Goal: Information Seeking & Learning: Learn about a topic

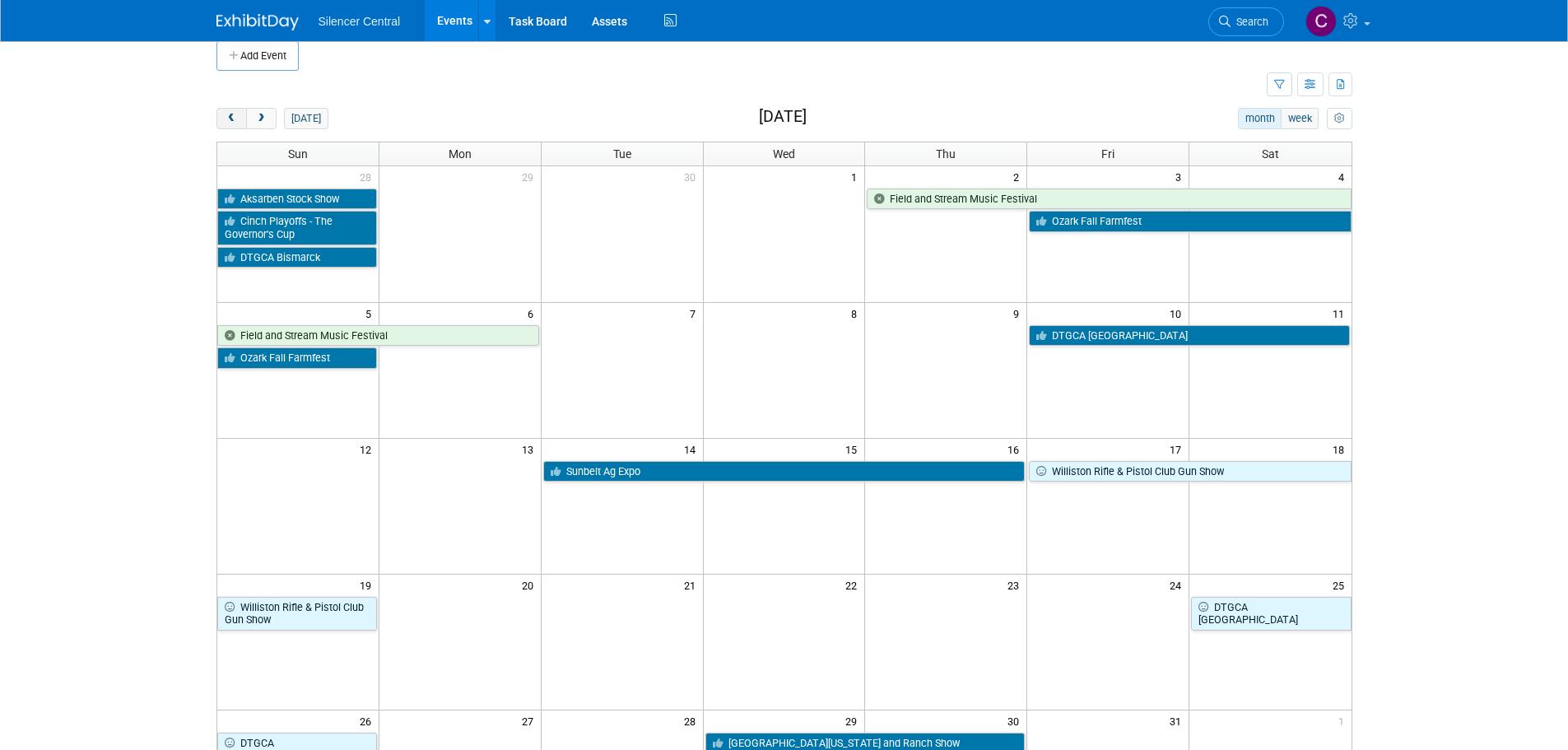
click at [238, 125] on button "prev" at bounding box center [231, 118] width 31 height 21
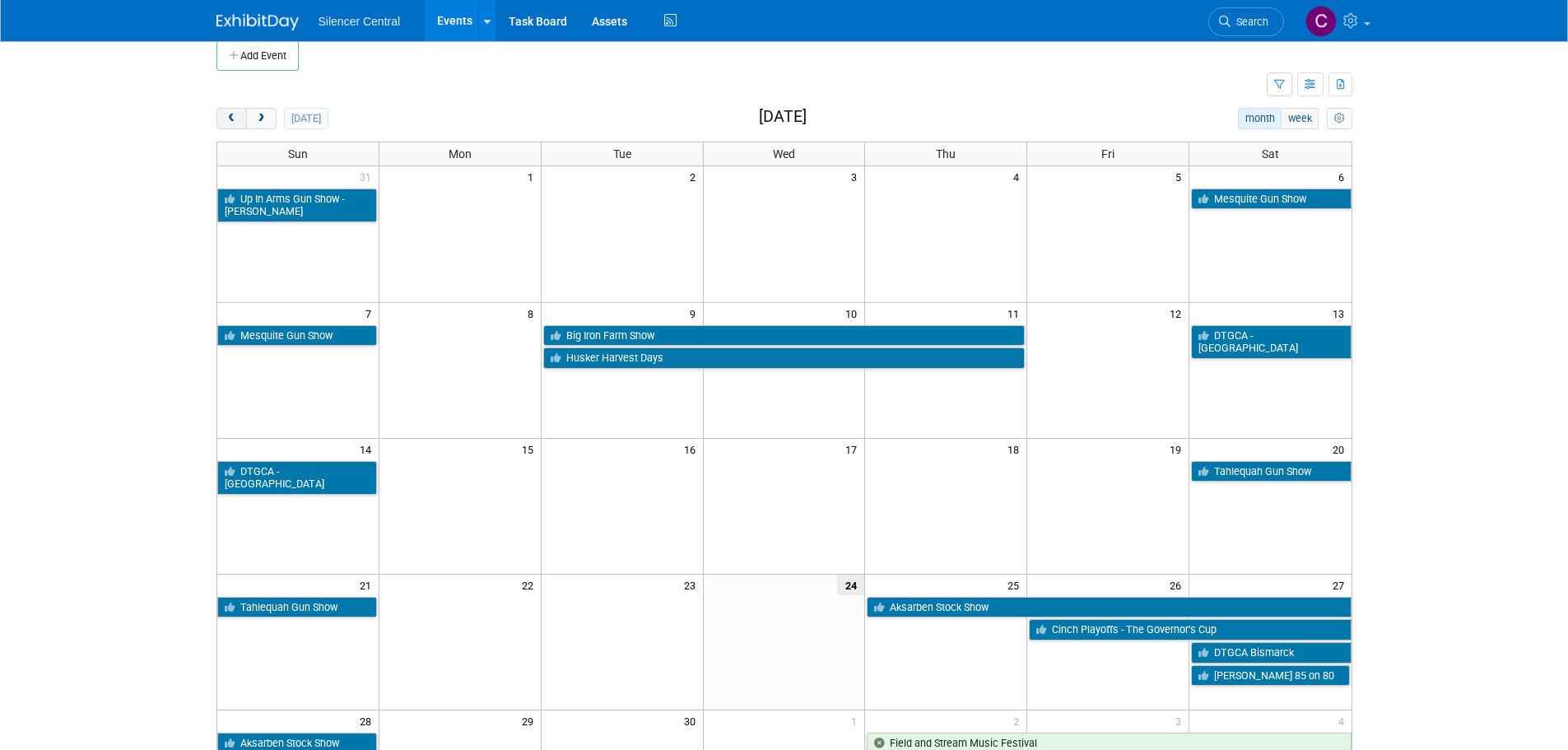
click at [238, 125] on button "prev" at bounding box center [231, 118] width 31 height 21
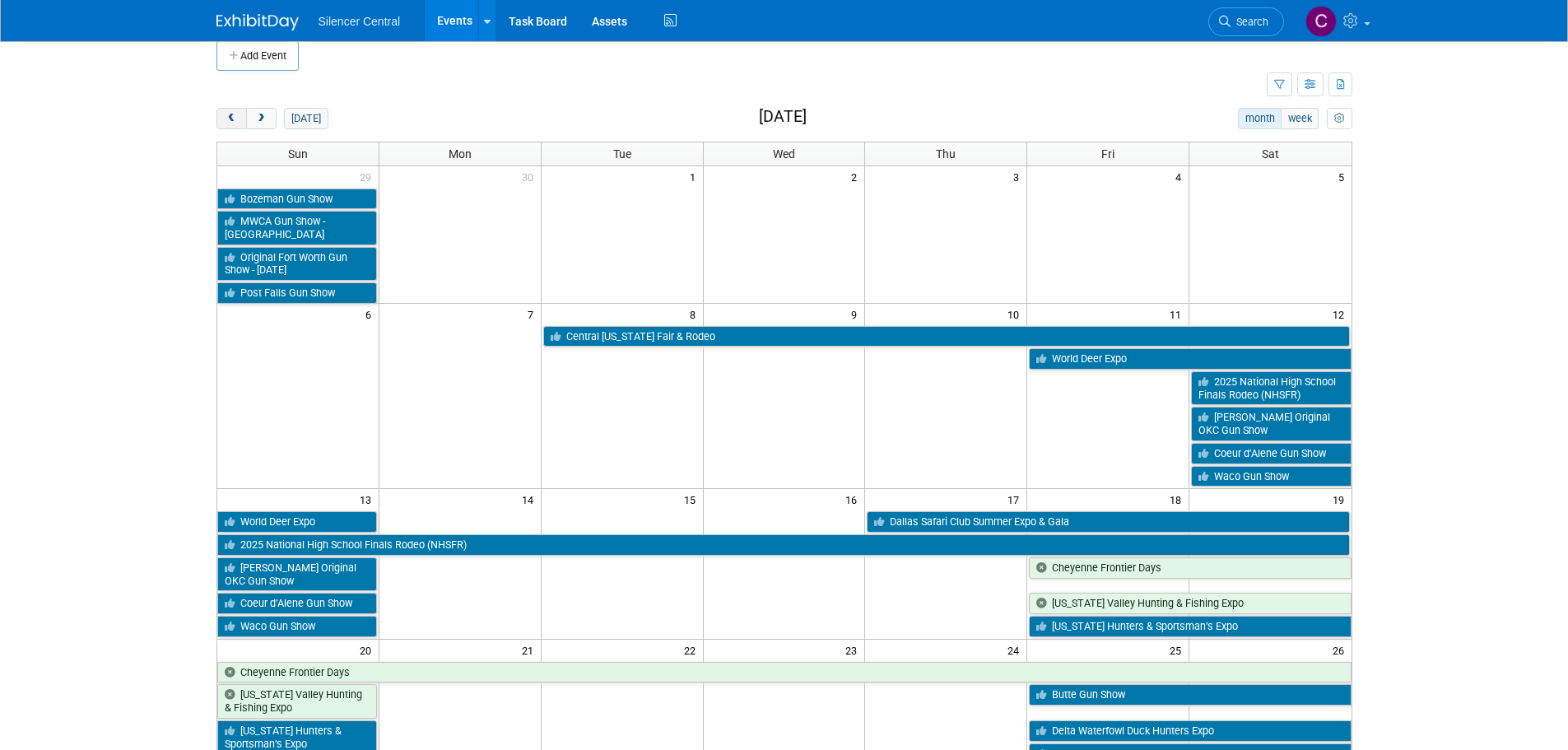
click at [238, 125] on button "prev" at bounding box center [231, 118] width 31 height 21
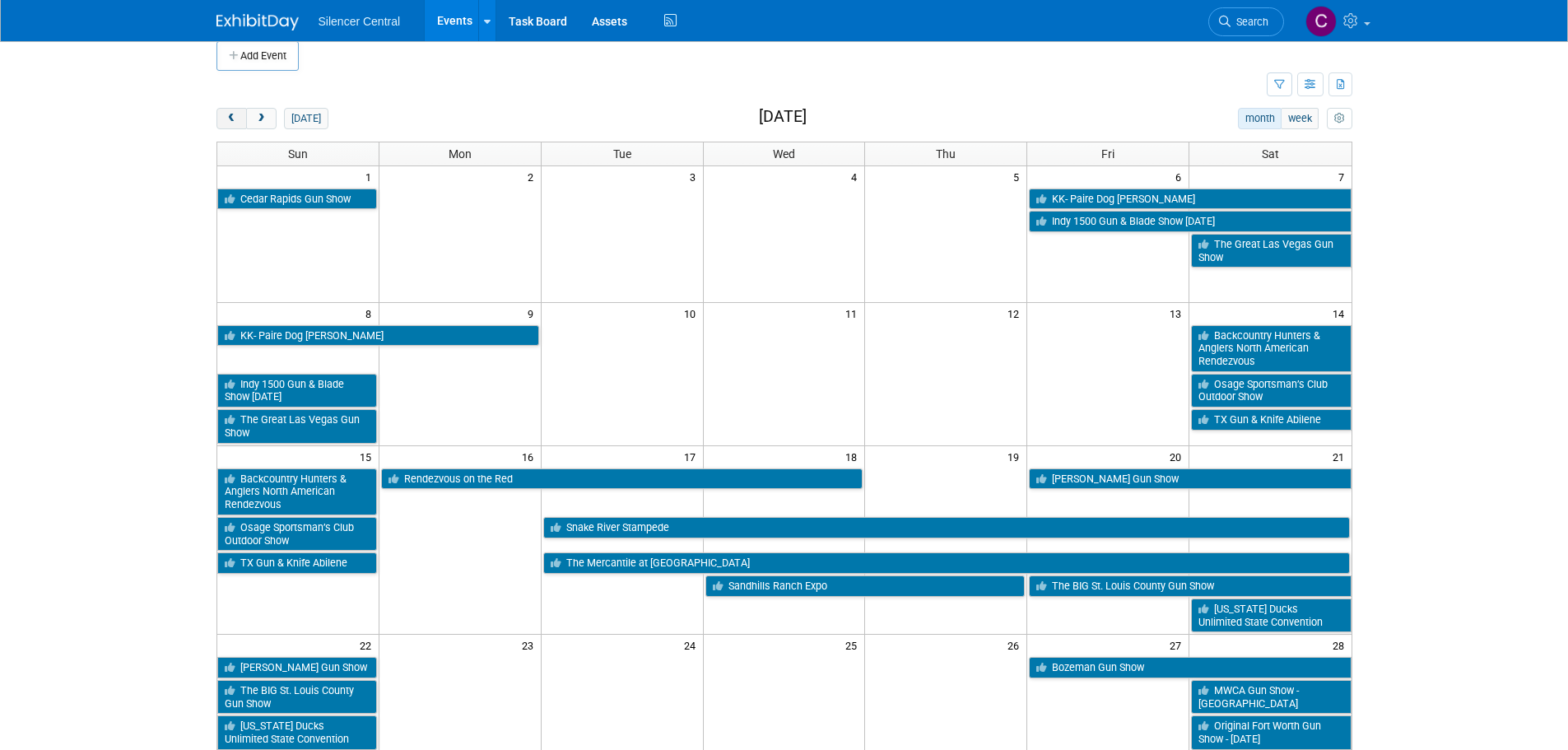
click at [238, 125] on button "prev" at bounding box center [231, 118] width 31 height 21
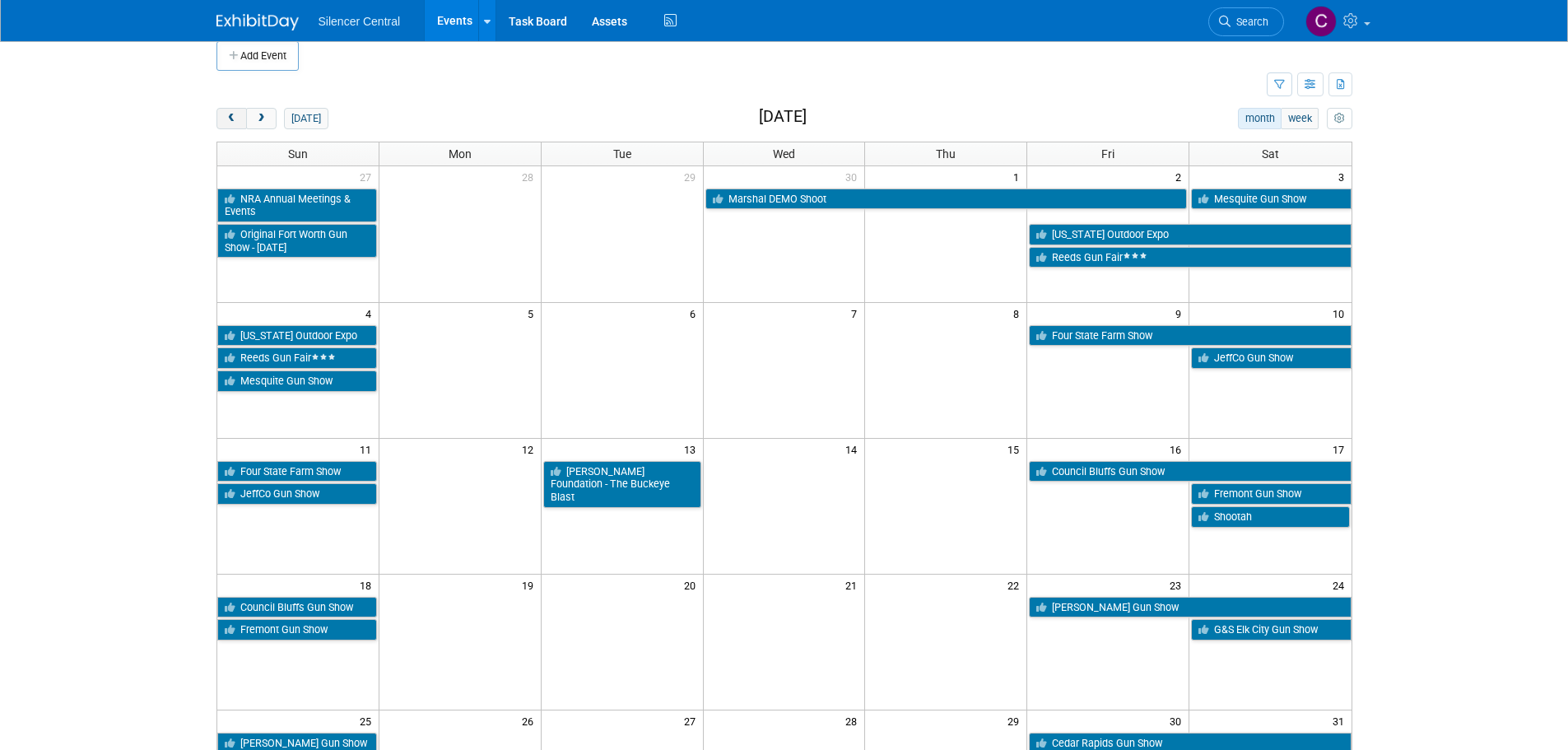
click at [238, 125] on button "prev" at bounding box center [231, 118] width 31 height 21
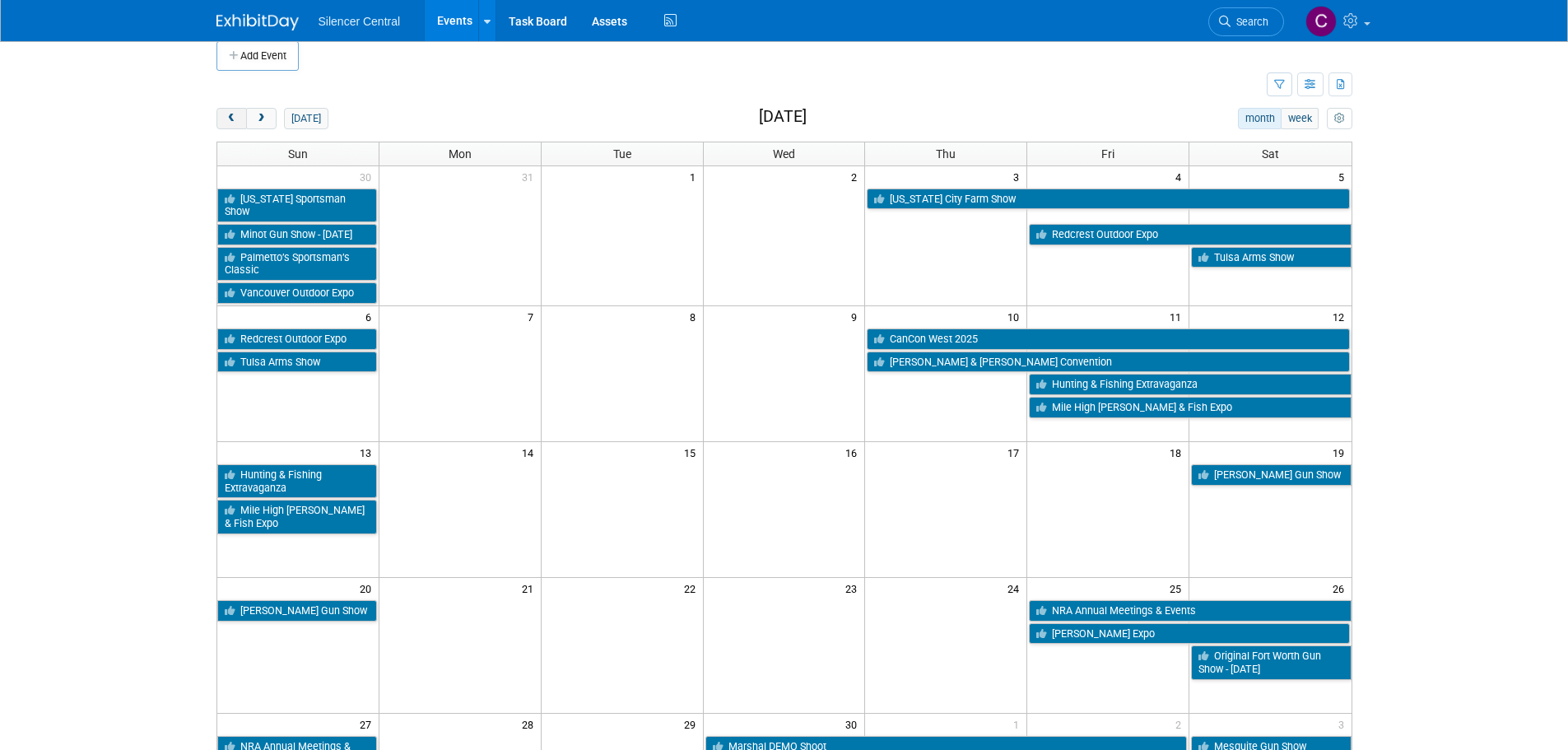
click at [238, 125] on button "prev" at bounding box center [231, 118] width 31 height 21
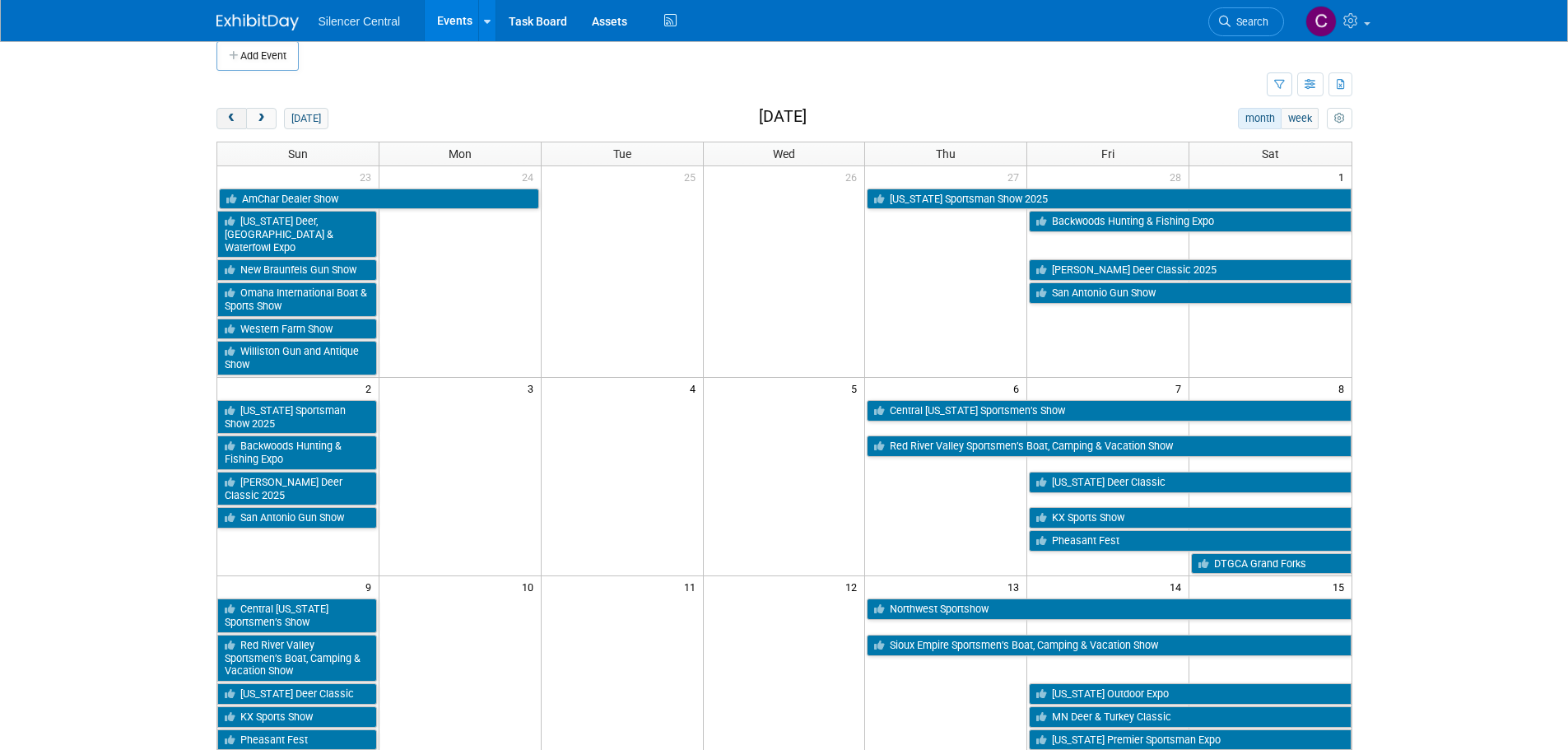
click at [238, 125] on button "prev" at bounding box center [231, 118] width 31 height 21
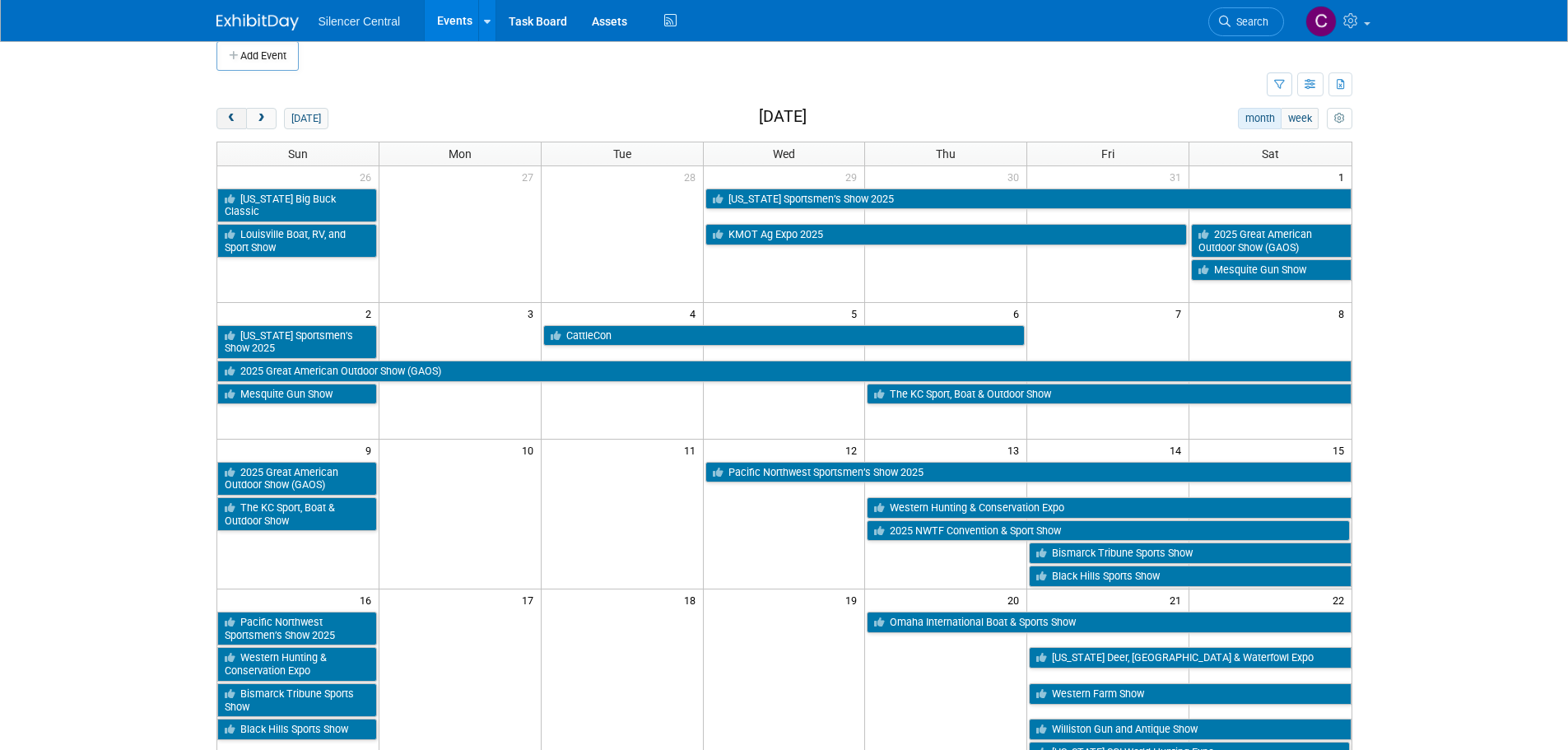
click at [238, 125] on button "prev" at bounding box center [231, 118] width 31 height 21
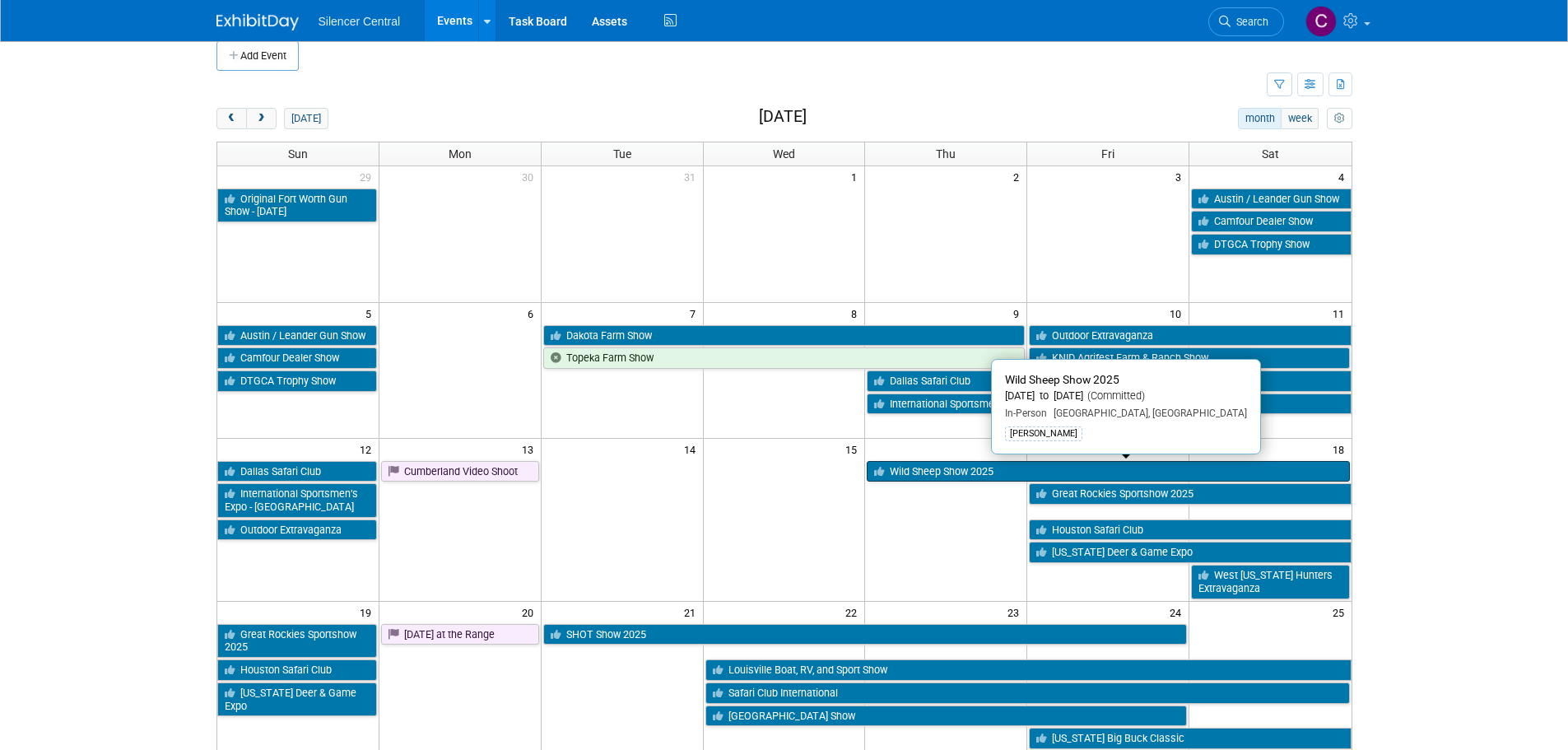
click at [939, 474] on link "Wild Sheep Show 2025" at bounding box center [1108, 471] width 482 height 21
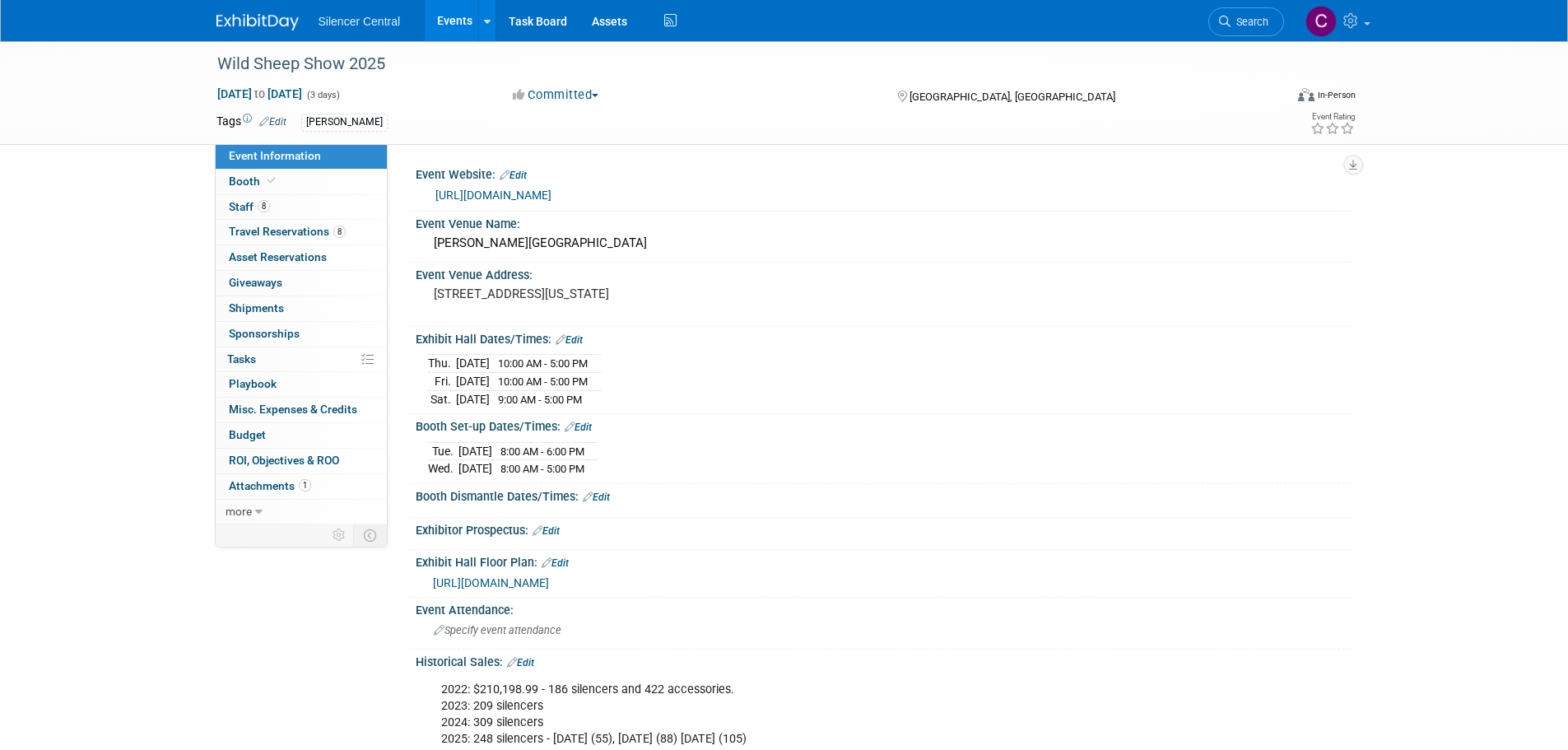
click at [259, 25] on img at bounding box center [258, 22] width 82 height 17
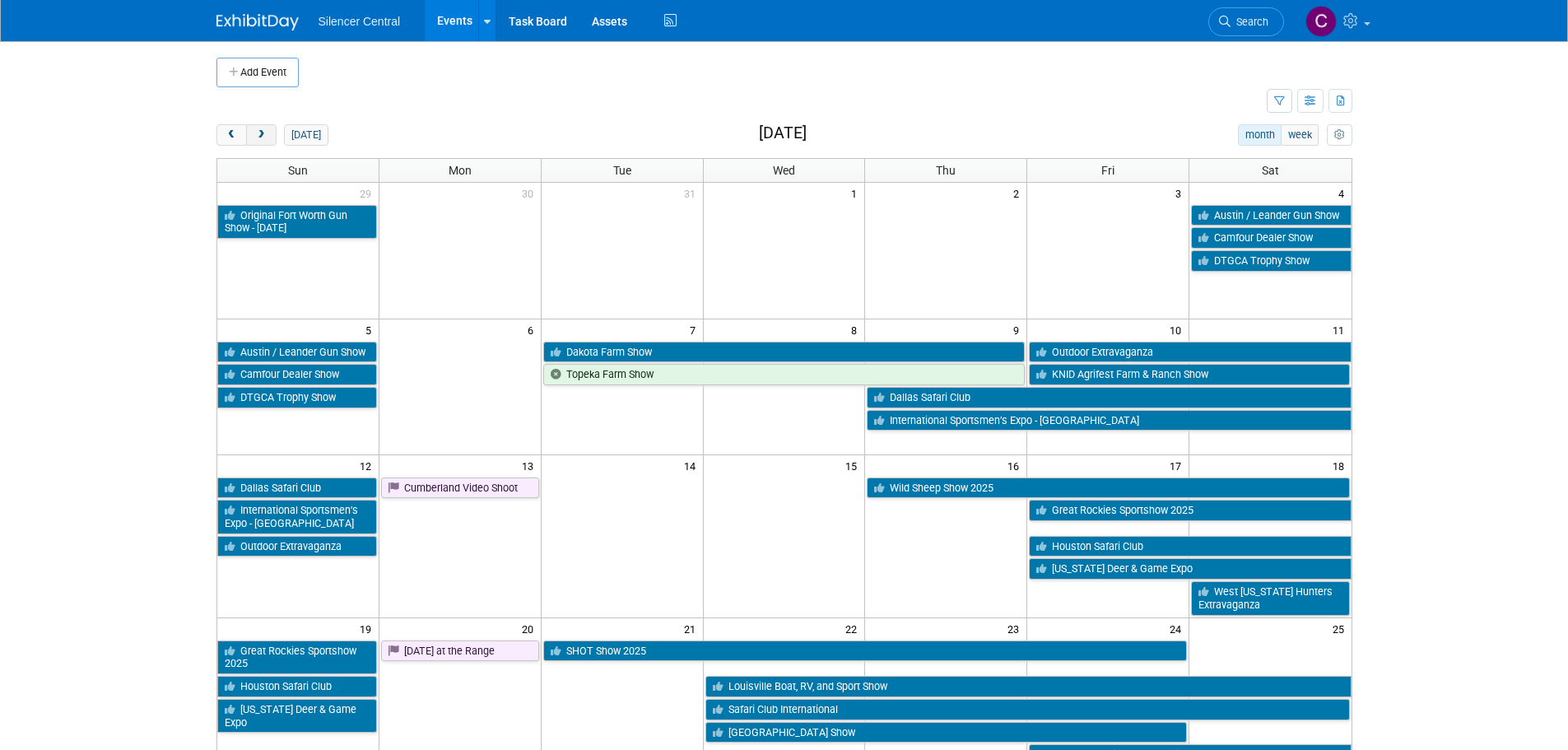
click at [259, 135] on span "next" at bounding box center [261, 135] width 12 height 11
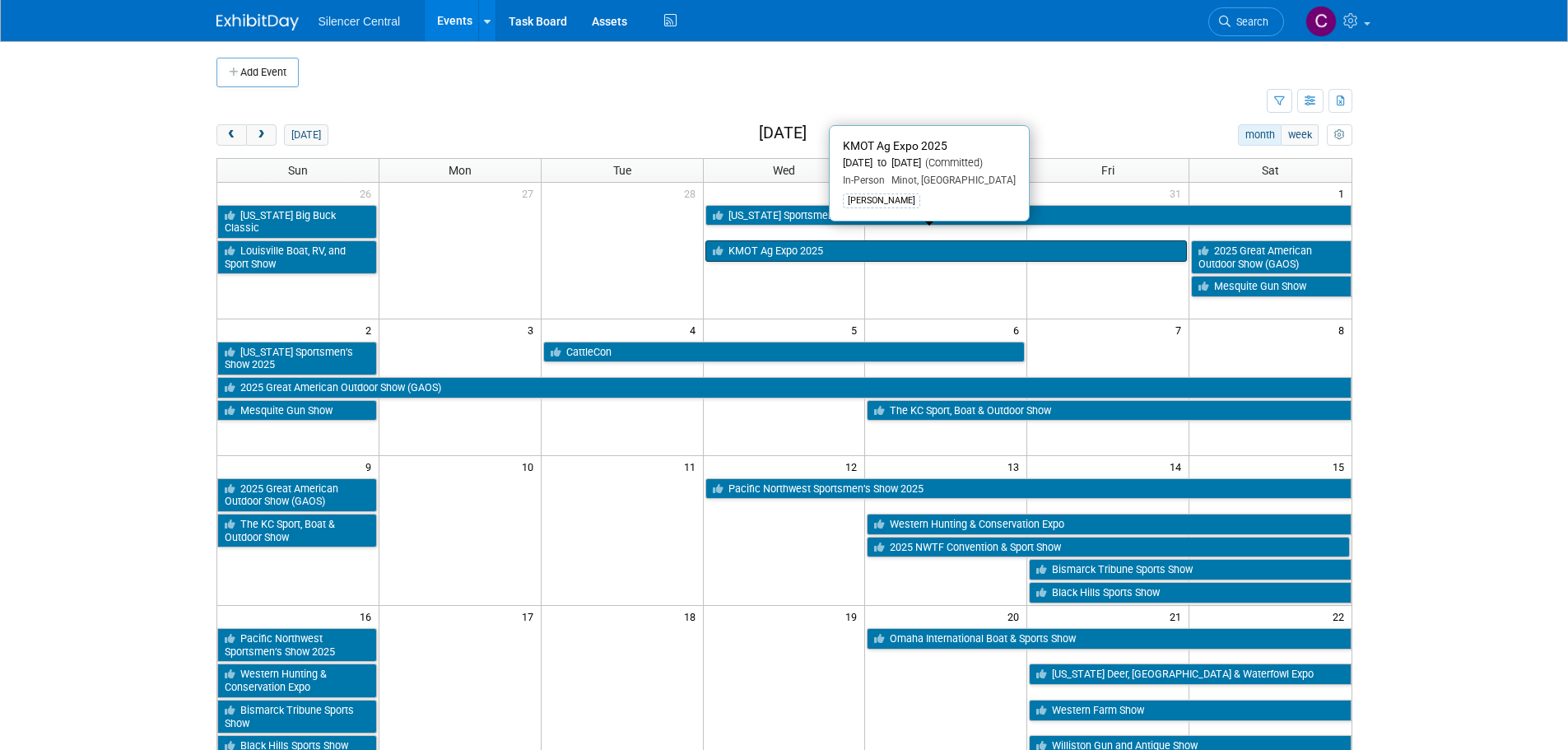
click at [777, 241] on link "KMOT Ag Expo 2025" at bounding box center [947, 251] width 482 height 21
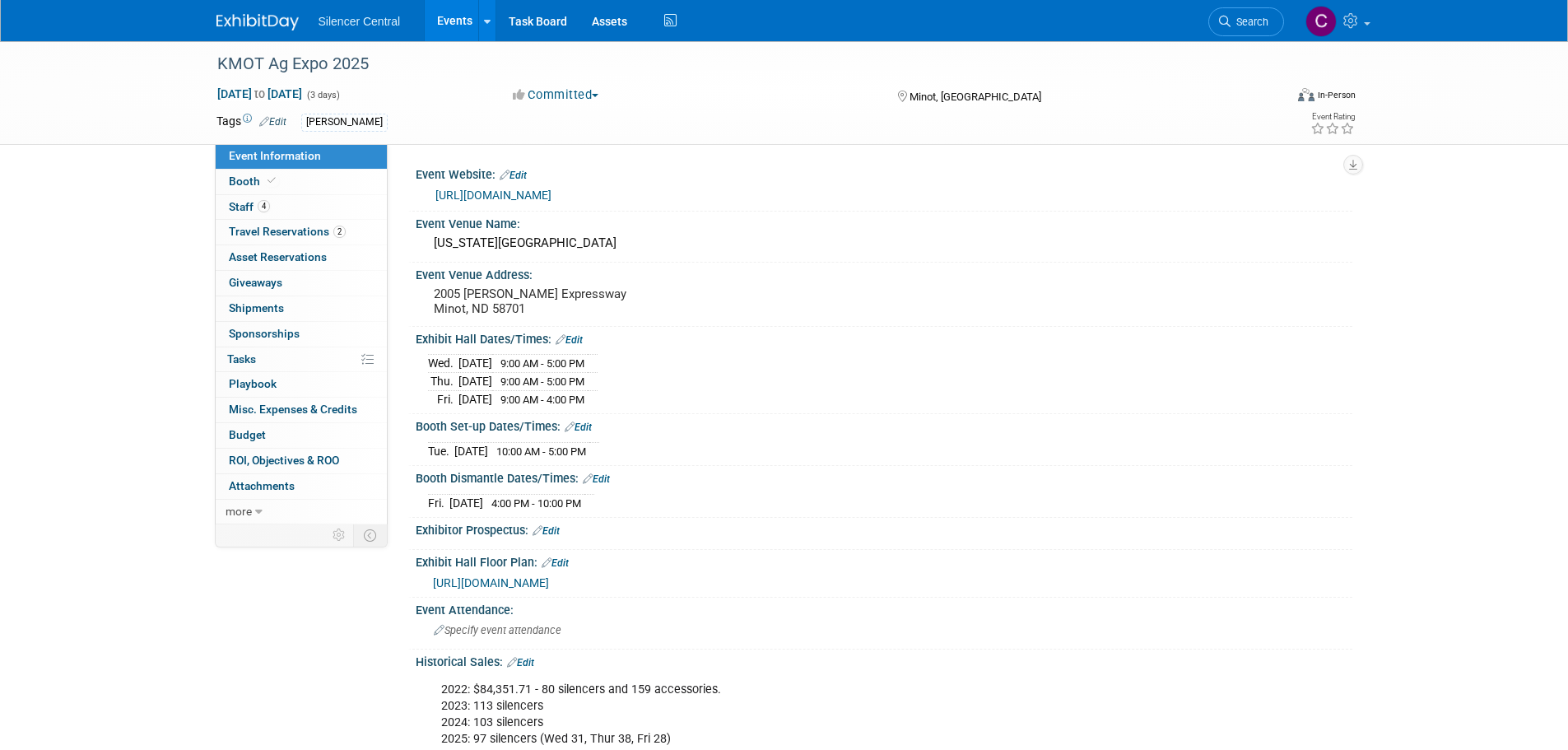
click at [247, 29] on img at bounding box center [258, 22] width 82 height 17
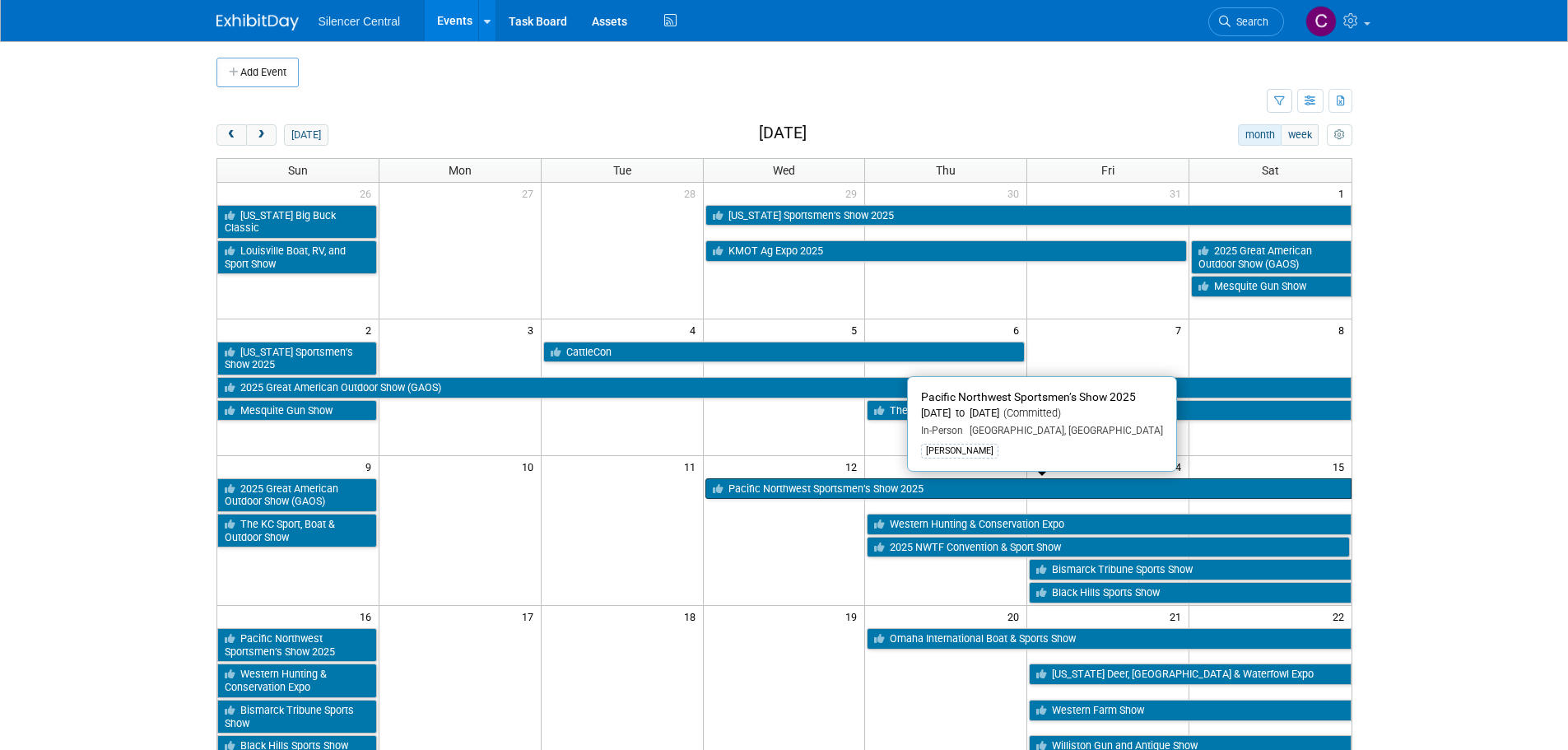
click at [795, 492] on link "Pacific Northwest Sportsmen’s Show 2025" at bounding box center [1028, 489] width 646 height 21
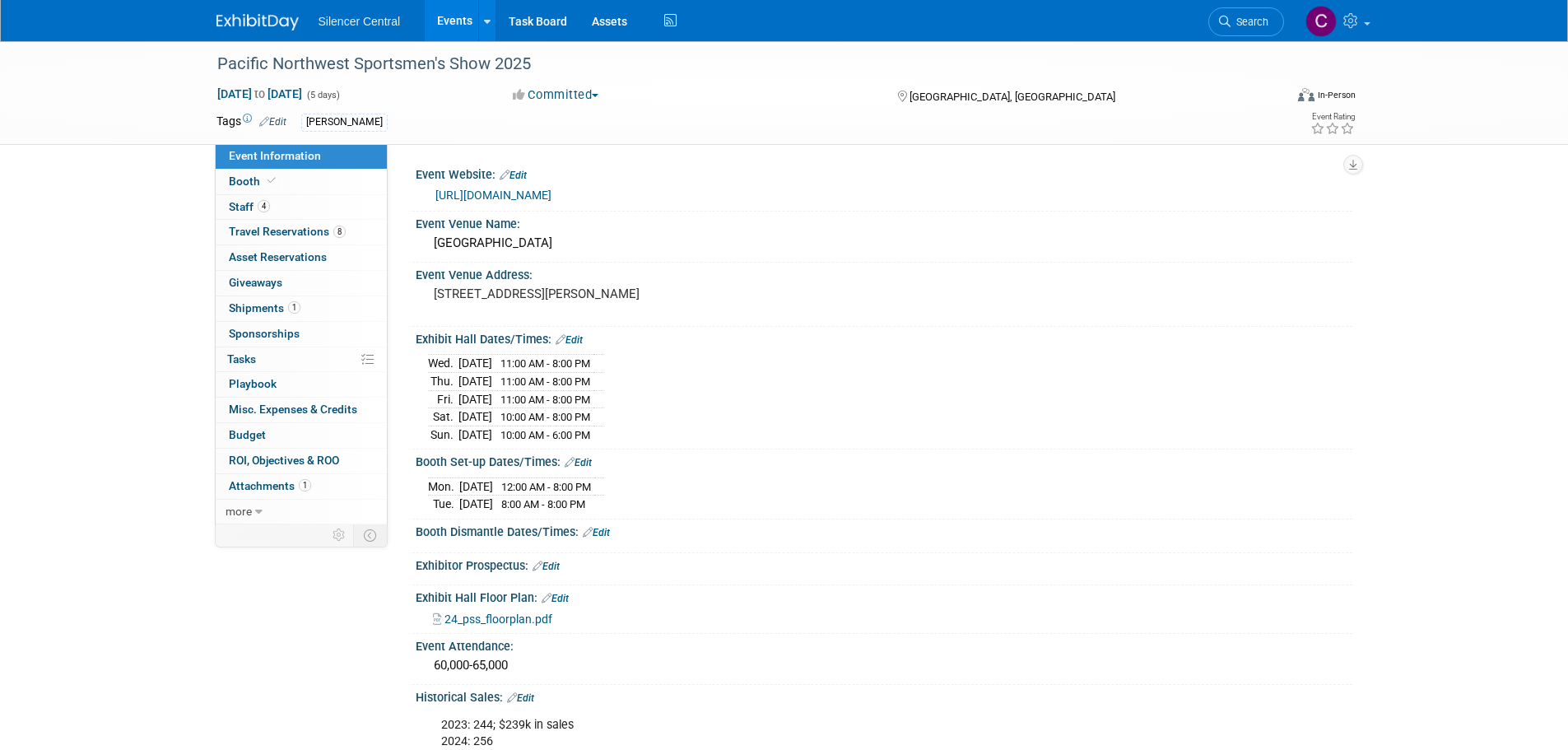
click at [250, 13] on link at bounding box center [267, 13] width 102 height 13
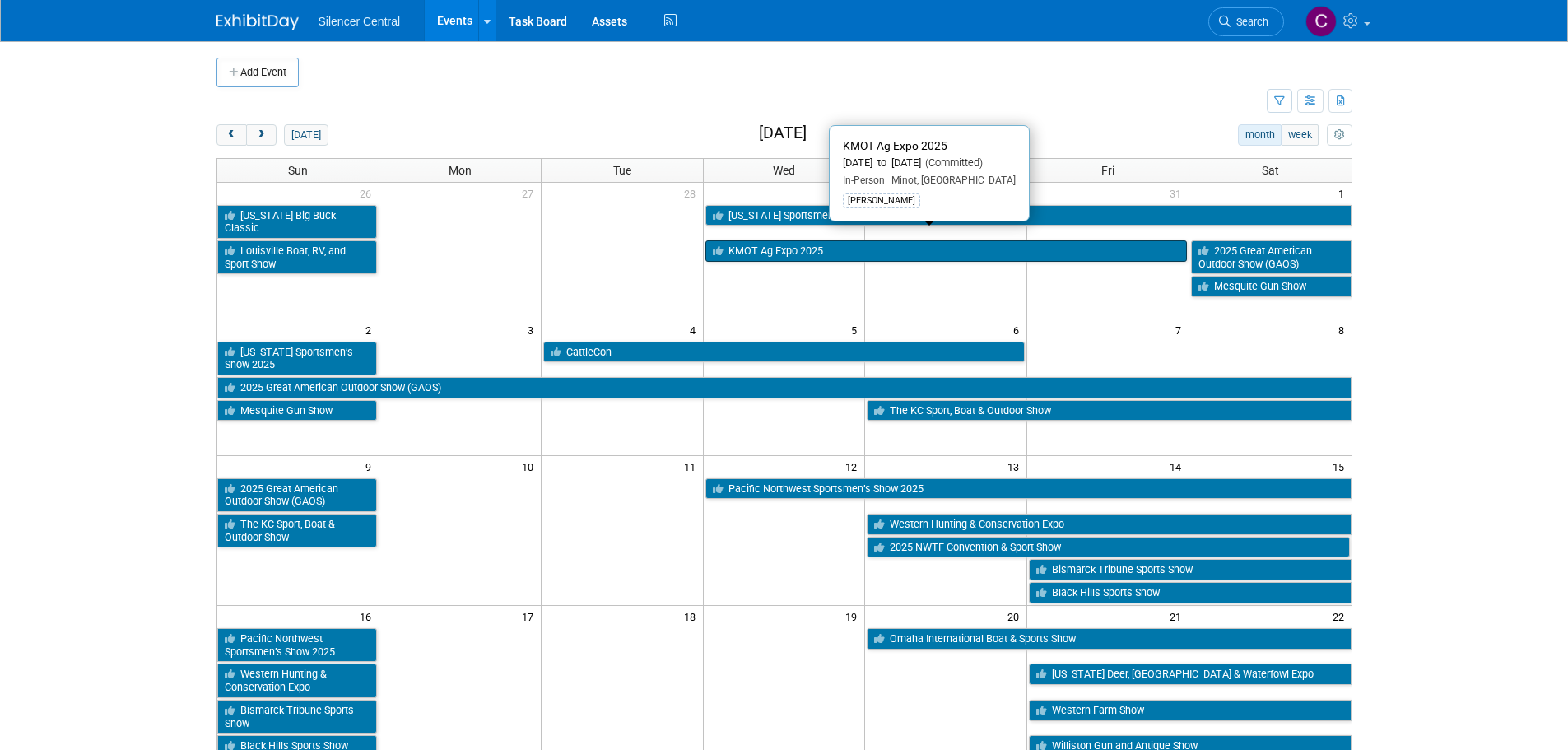
click at [850, 243] on link "KMOT Ag Expo 2025" at bounding box center [947, 251] width 482 height 21
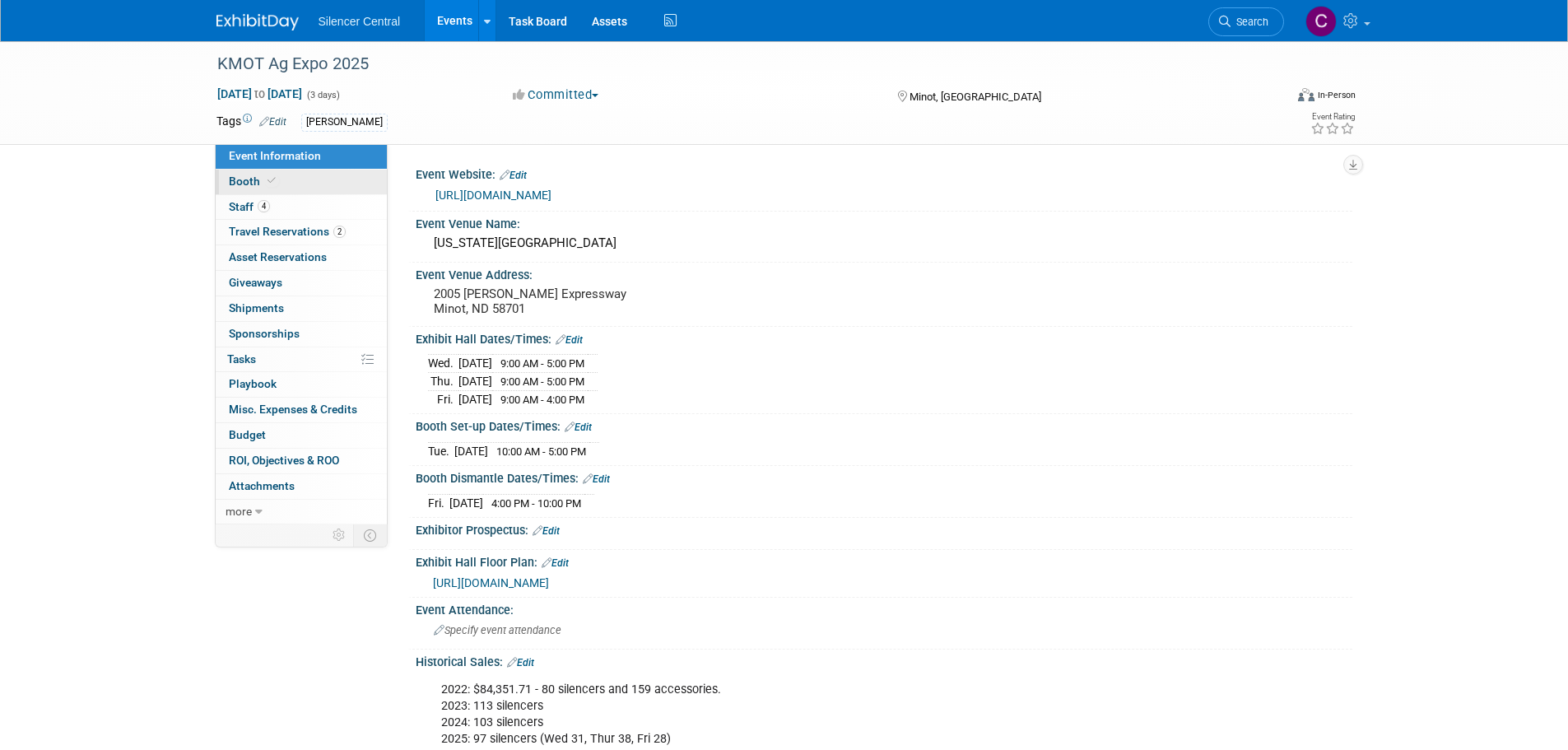
click at [275, 173] on link "Booth" at bounding box center [301, 182] width 171 height 25
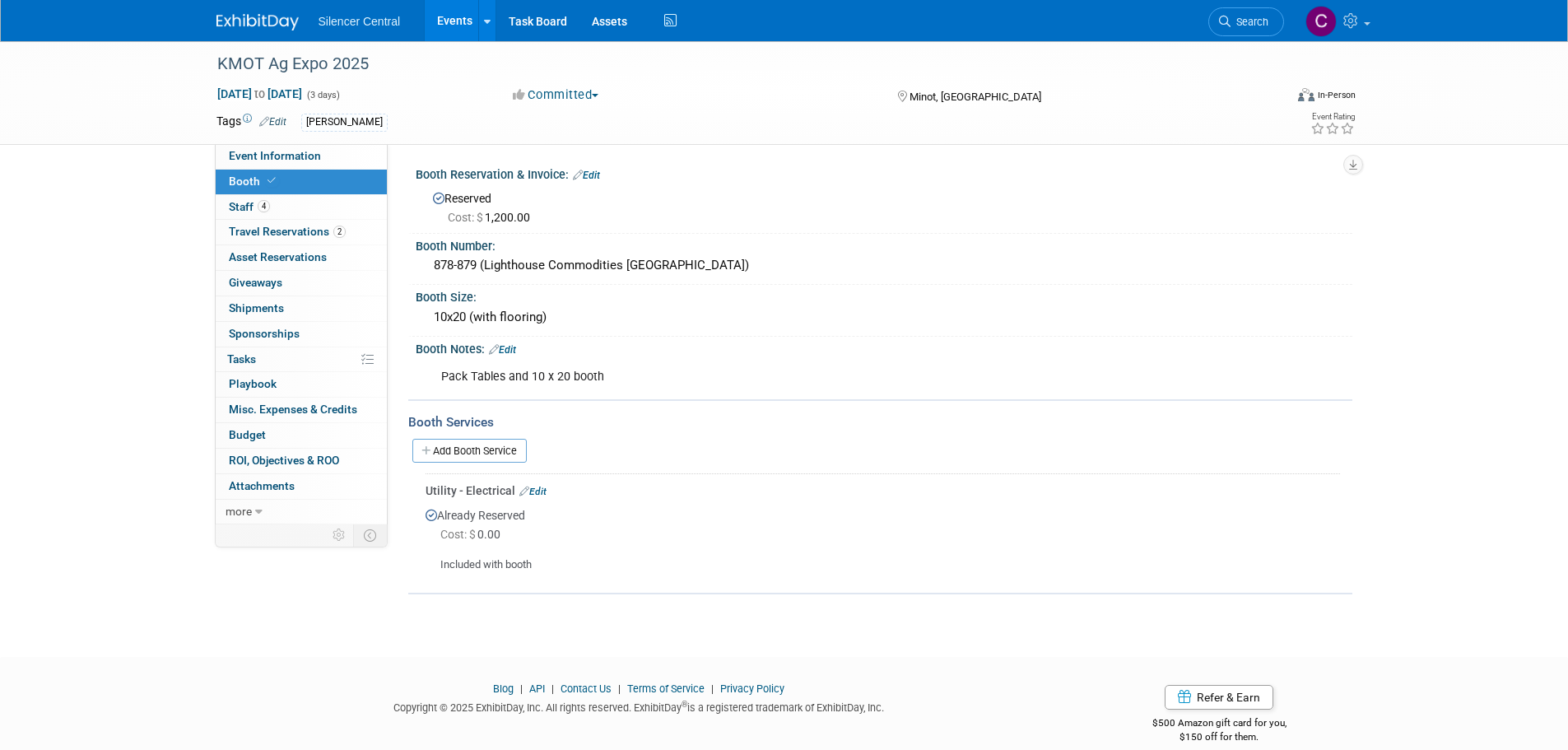
click at [245, 20] on img at bounding box center [258, 22] width 82 height 17
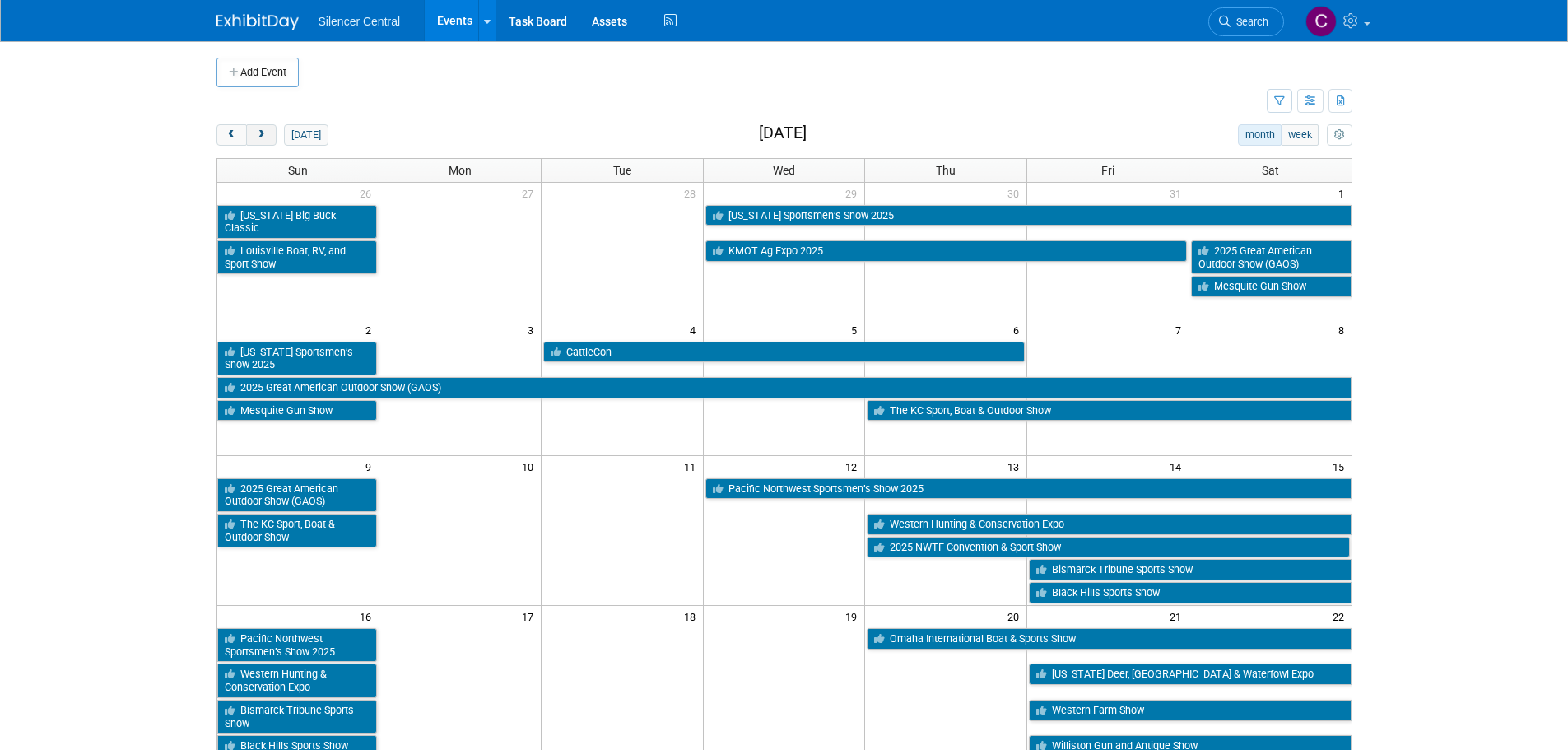
click at [251, 138] on button "next" at bounding box center [261, 135] width 31 height 21
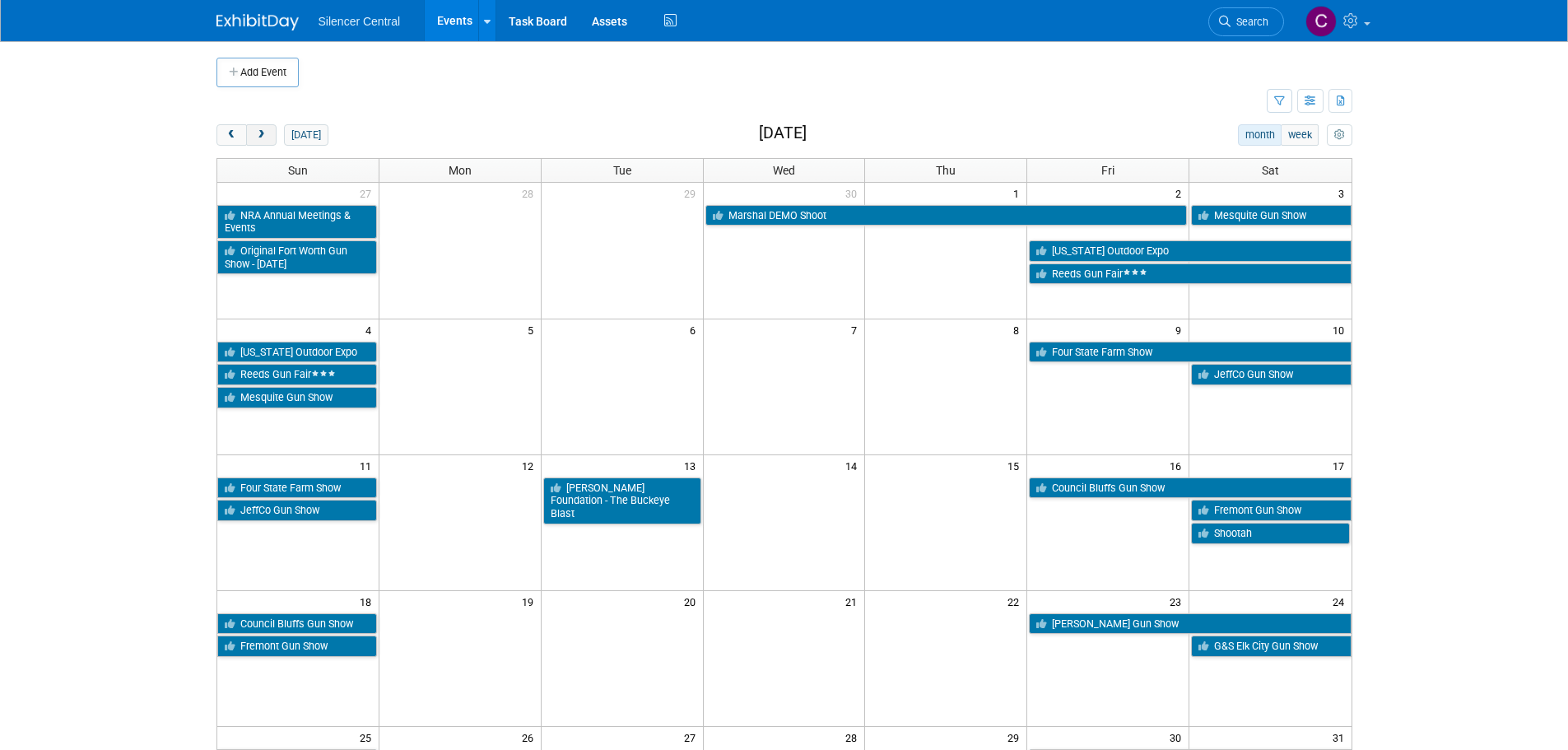
click at [252, 138] on button "next" at bounding box center [261, 135] width 31 height 21
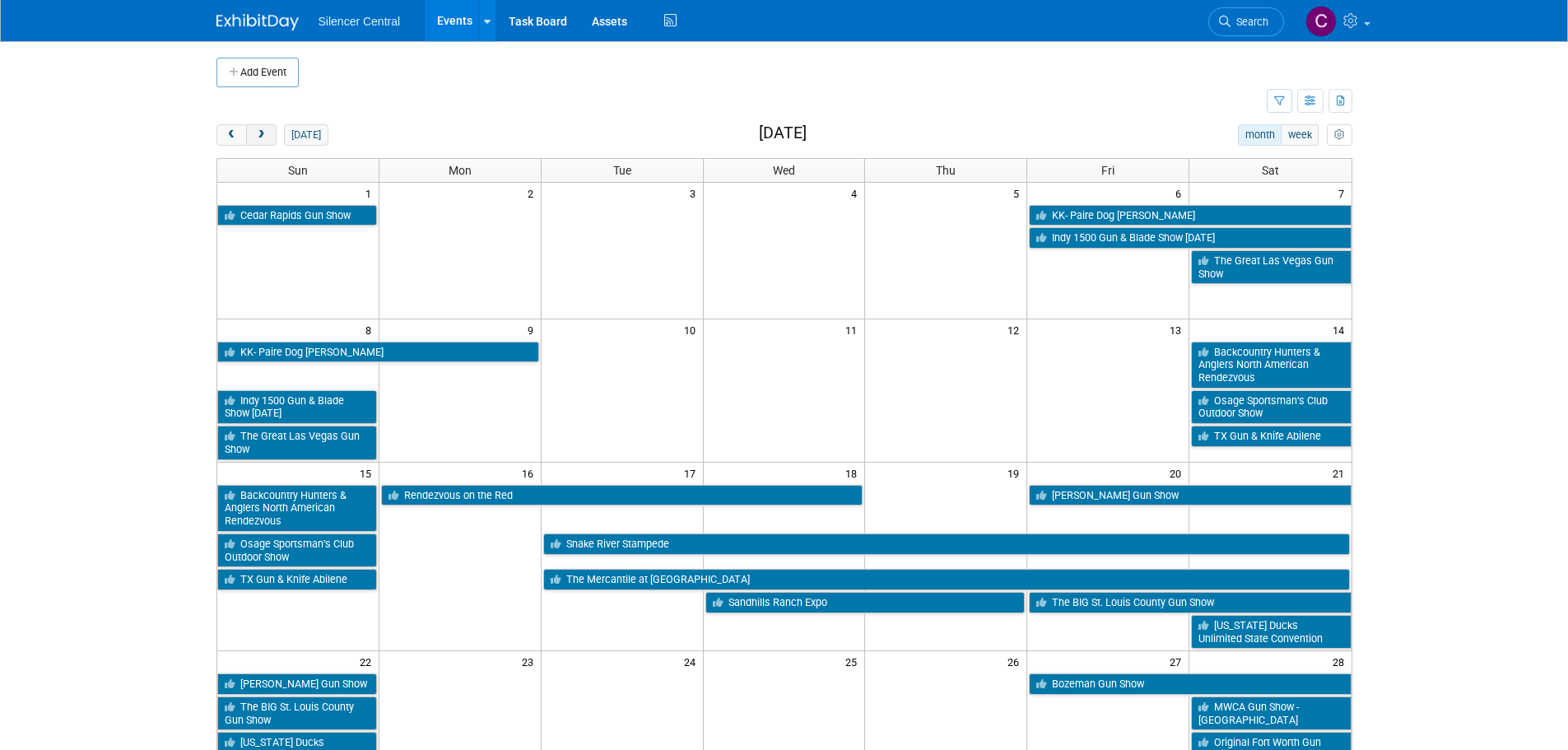
click at [253, 138] on button "next" at bounding box center [261, 135] width 31 height 21
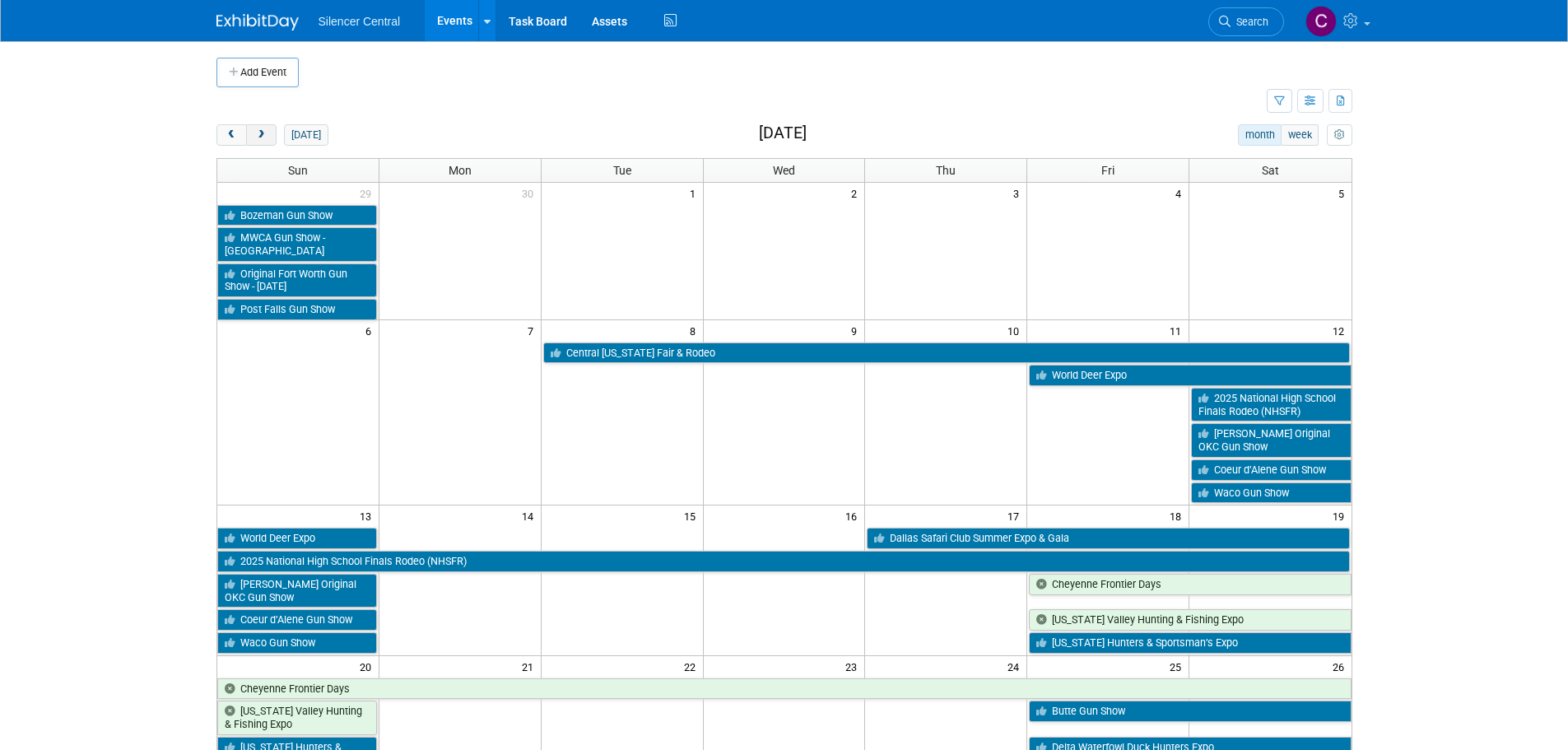
click at [268, 138] on button "next" at bounding box center [261, 135] width 31 height 21
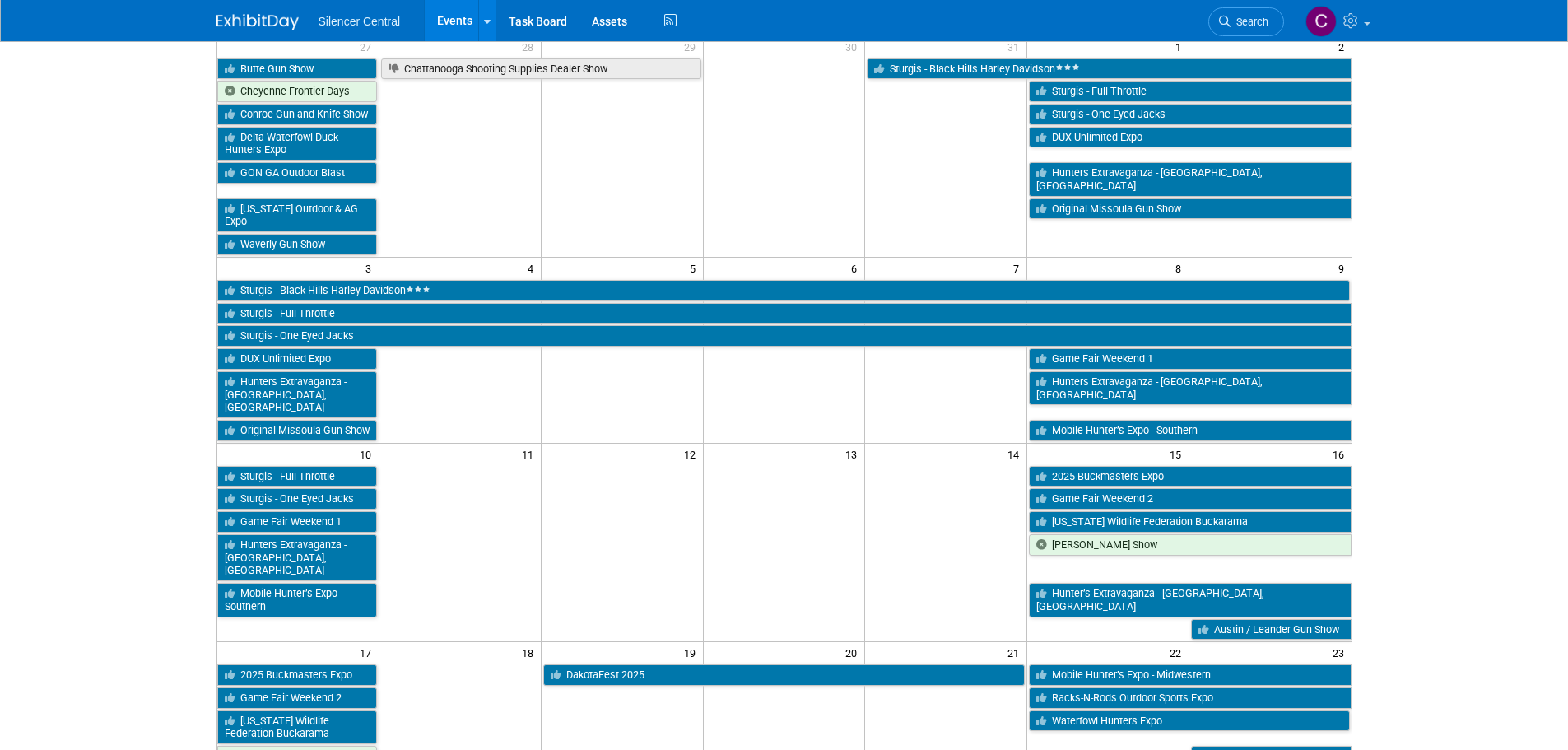
scroll to position [329, 0]
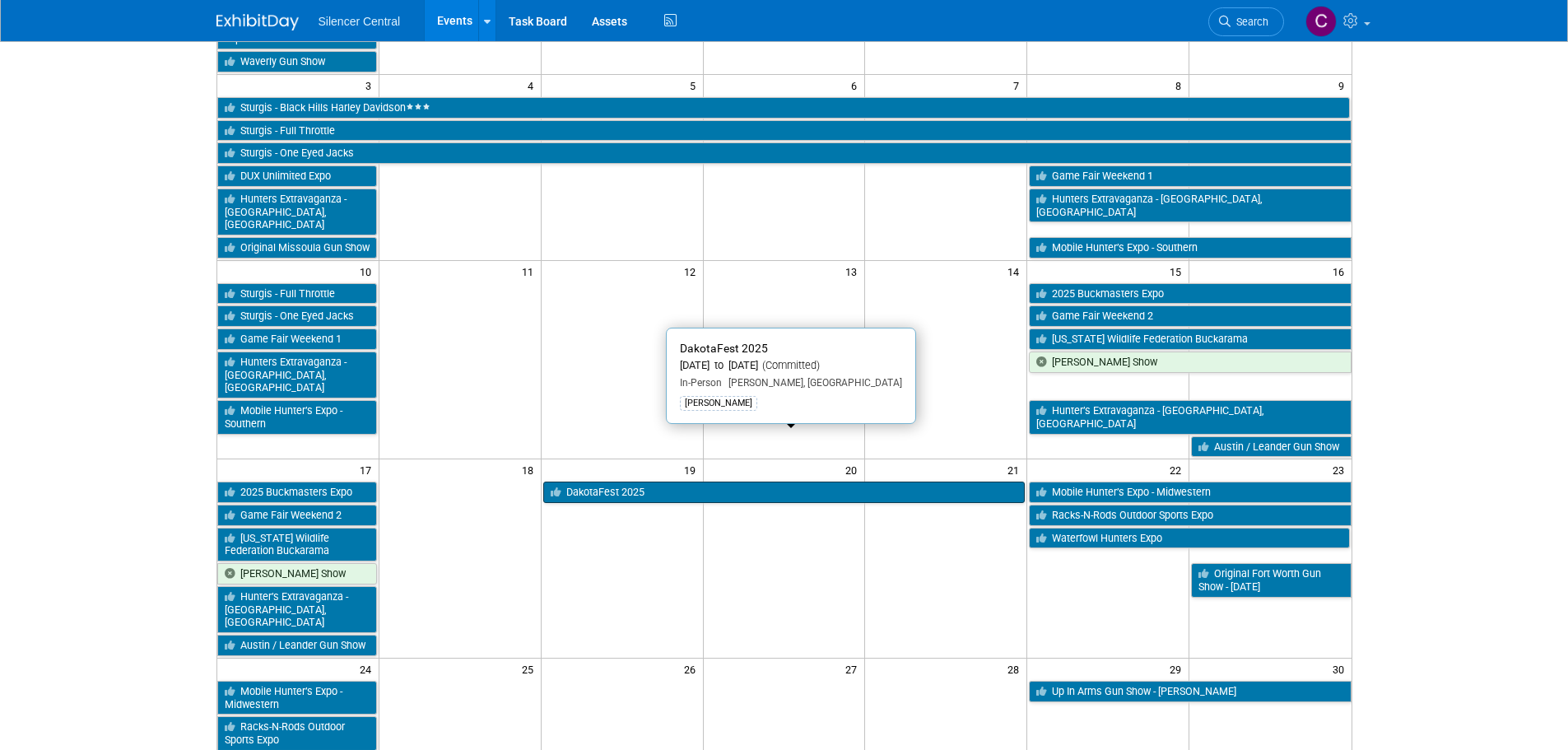
click at [622, 482] on link "DakotaFest 2025" at bounding box center [784, 492] width 482 height 21
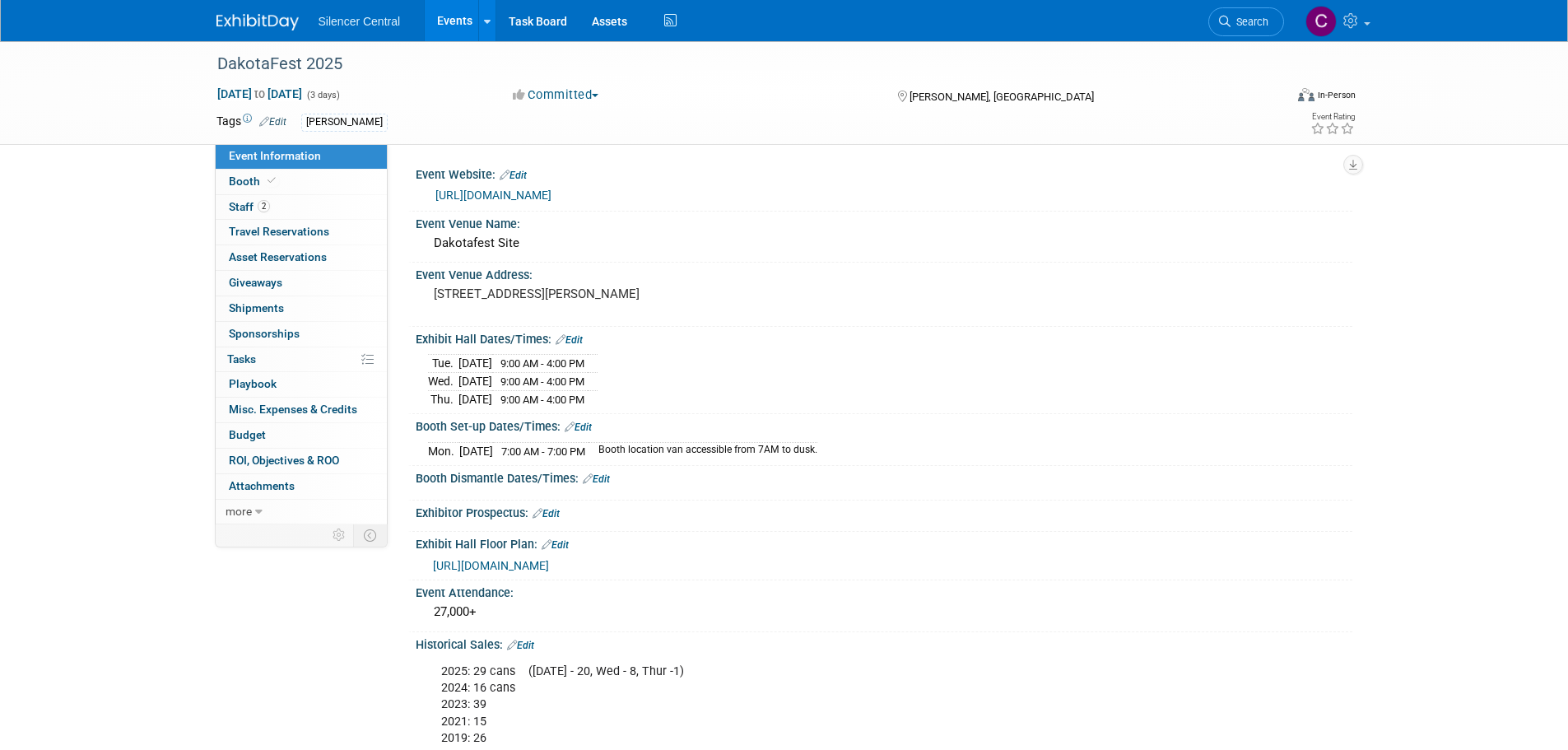
click at [258, 26] on img at bounding box center [258, 22] width 82 height 17
